Goal: Information Seeking & Learning: Learn about a topic

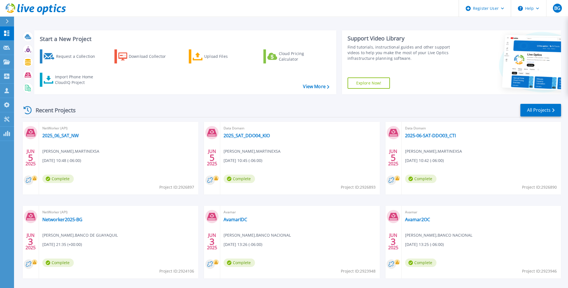
click at [4, 22] on button at bounding box center [7, 22] width 14 height 10
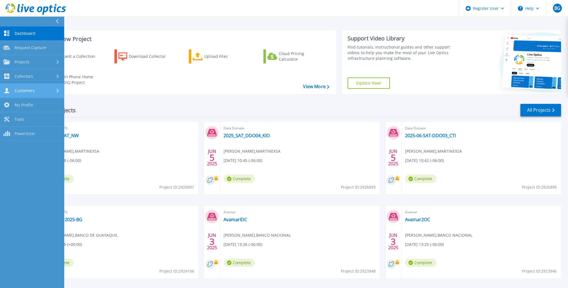
click at [53, 91] on div "Customers" at bounding box center [31, 90] width 57 height 5
click at [57, 77] on icon at bounding box center [58, 76] width 2 height 4
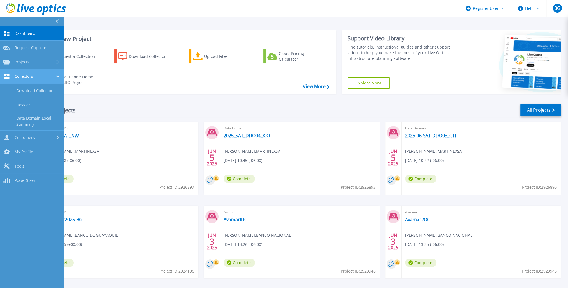
click at [57, 77] on div at bounding box center [58, 76] width 5 height 4
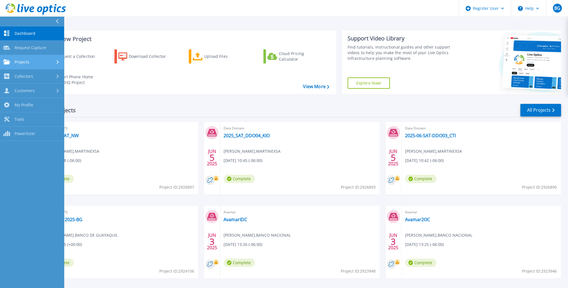
click at [57, 63] on icon at bounding box center [58, 62] width 2 height 4
click at [57, 63] on div at bounding box center [58, 62] width 5 height 4
click at [531, 6] on button "Help" at bounding box center [528, 8] width 35 height 17
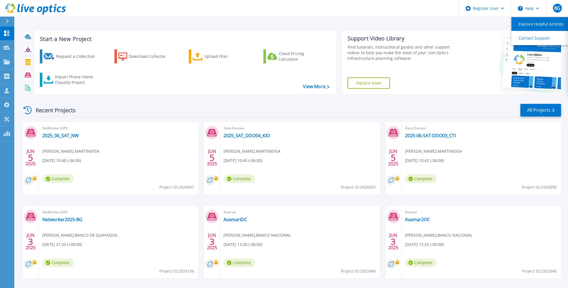
click at [529, 24] on link "Explore Helpful Articles" at bounding box center [542, 24] width 62 height 14
